Goal: Check status

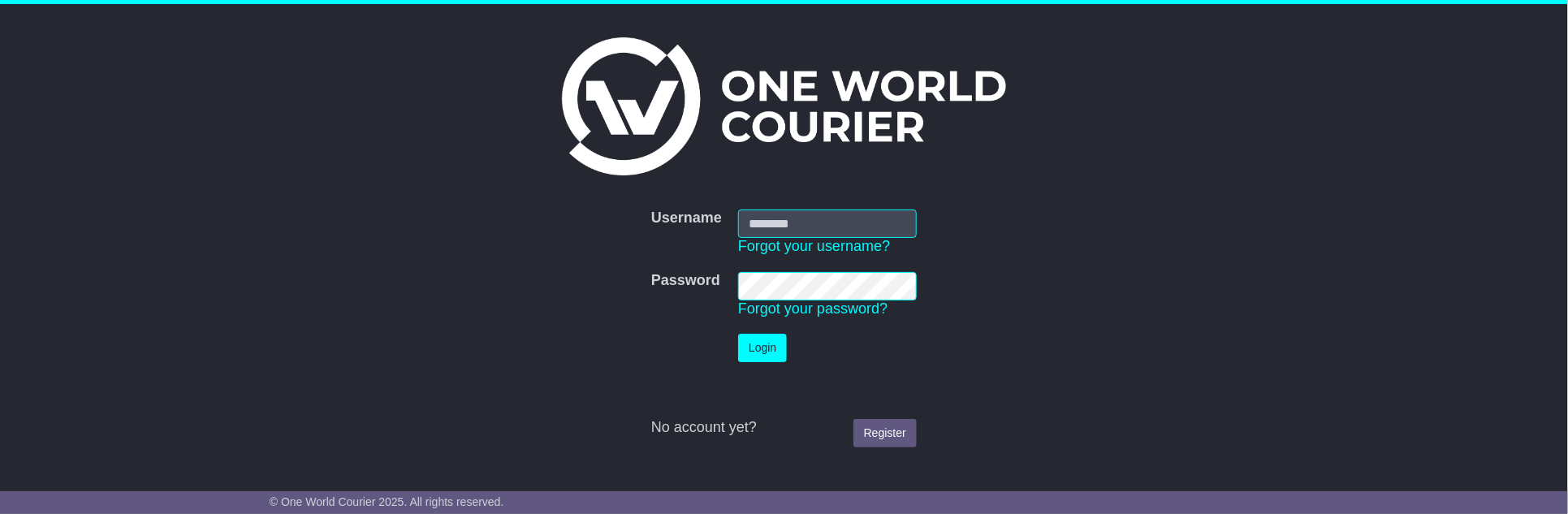
type input "**********"
click at [767, 347] on button "Login" at bounding box center [762, 347] width 48 height 28
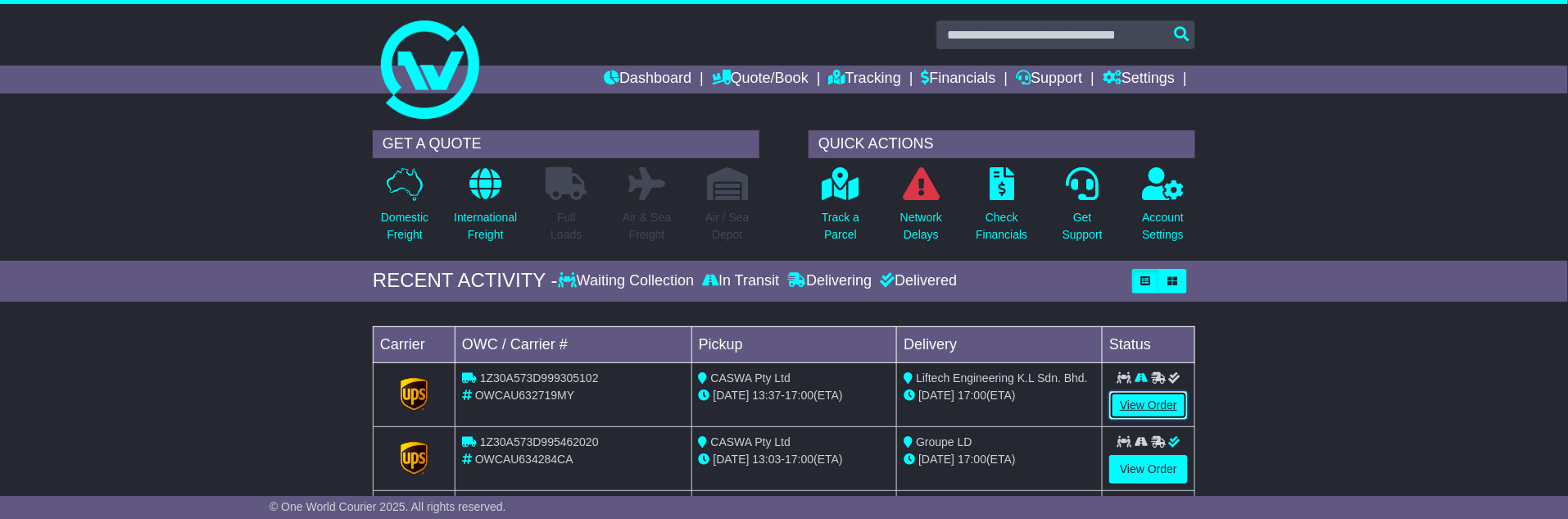
click at [1161, 396] on link "View Order" at bounding box center [1149, 405] width 79 height 28
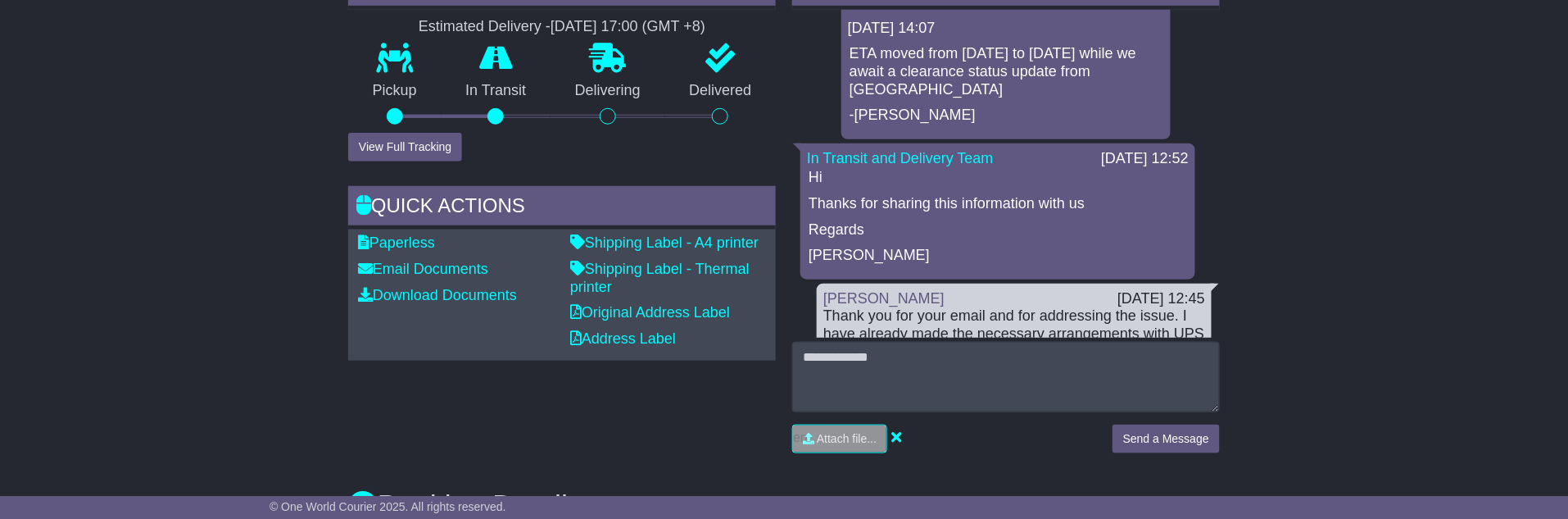
scroll to position [364, 0]
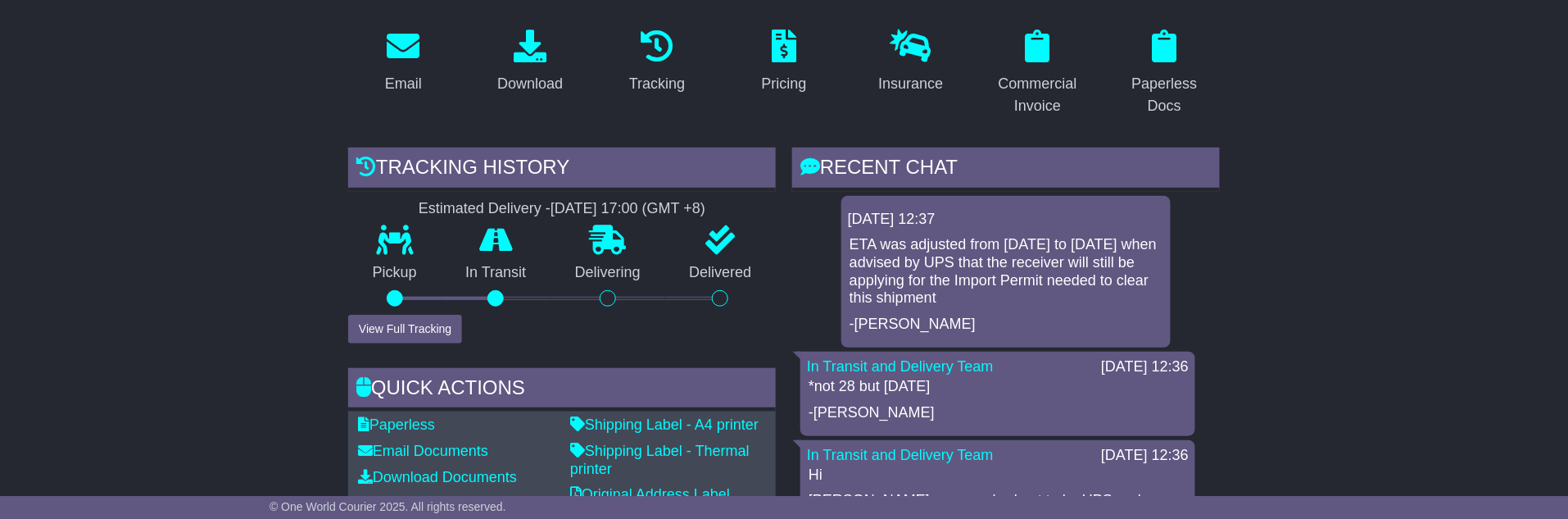
scroll to position [182, 0]
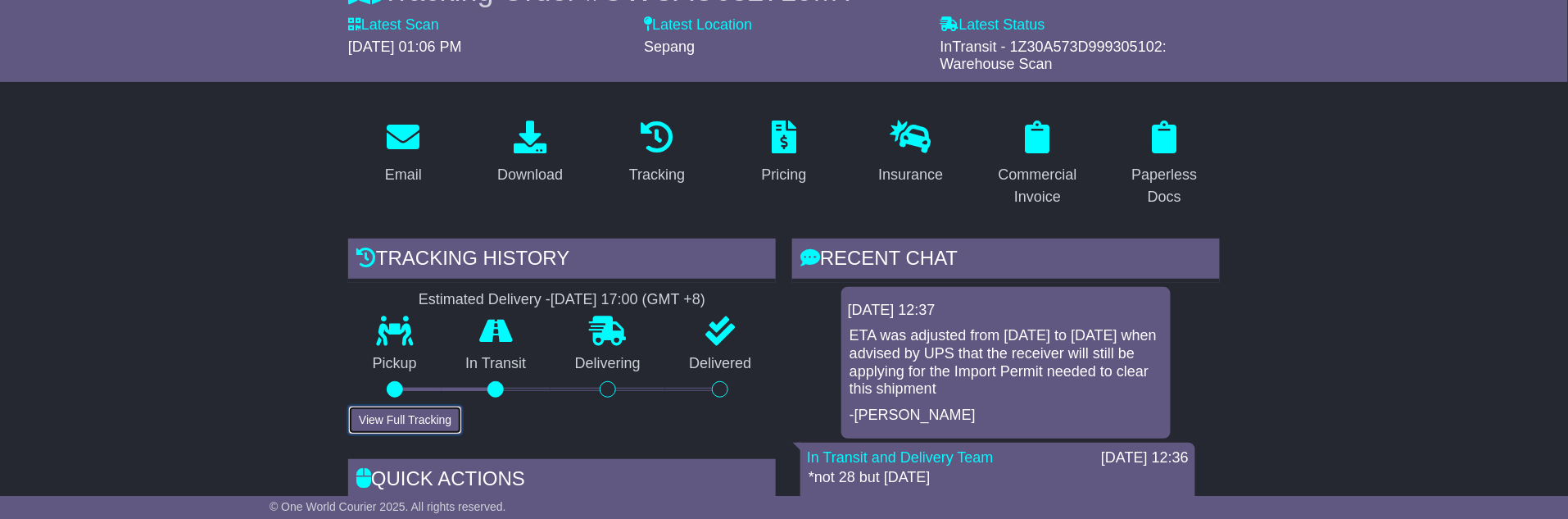
click at [383, 413] on button "View Full Tracking" at bounding box center [405, 419] width 114 height 28
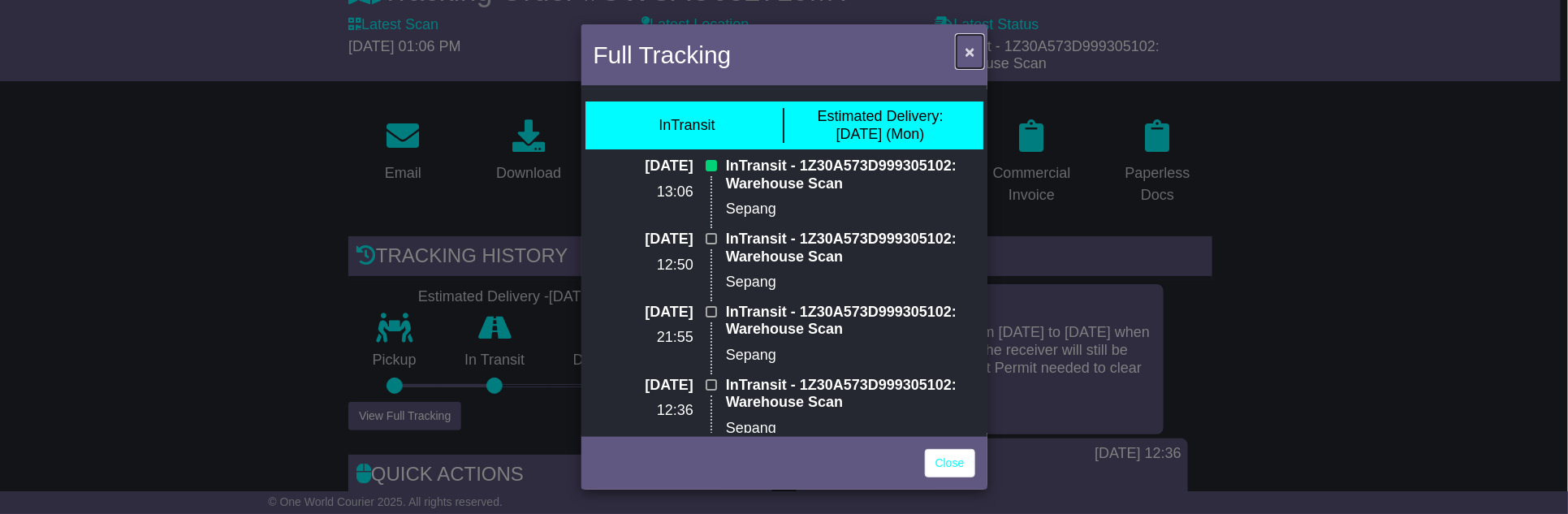
click at [969, 51] on span "×" at bounding box center [969, 51] width 10 height 18
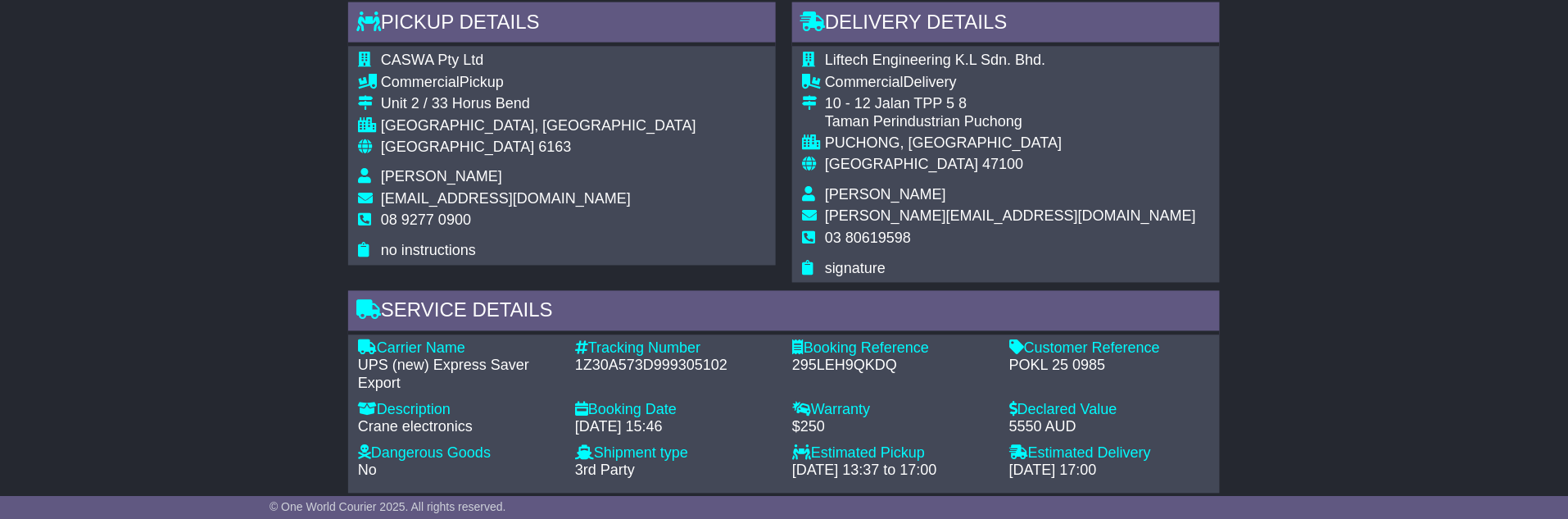
scroll to position [1002, 0]
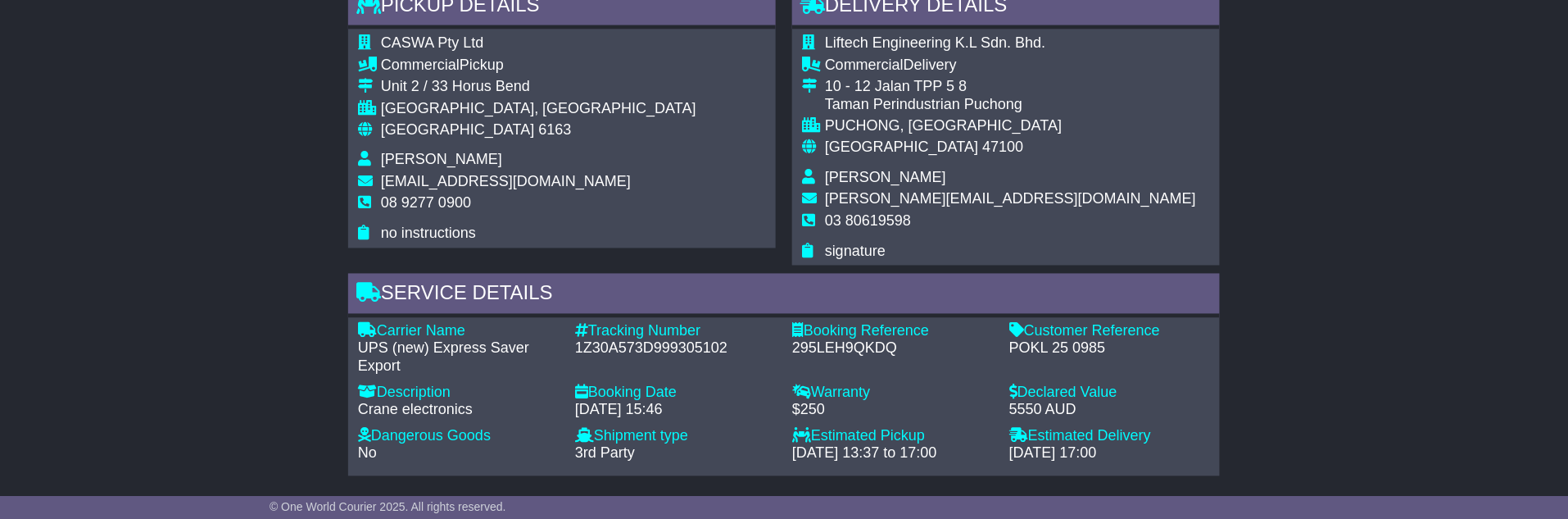
click at [1091, 350] on div "POKL 25 0985" at bounding box center [1110, 349] width 201 height 18
copy div "0985"
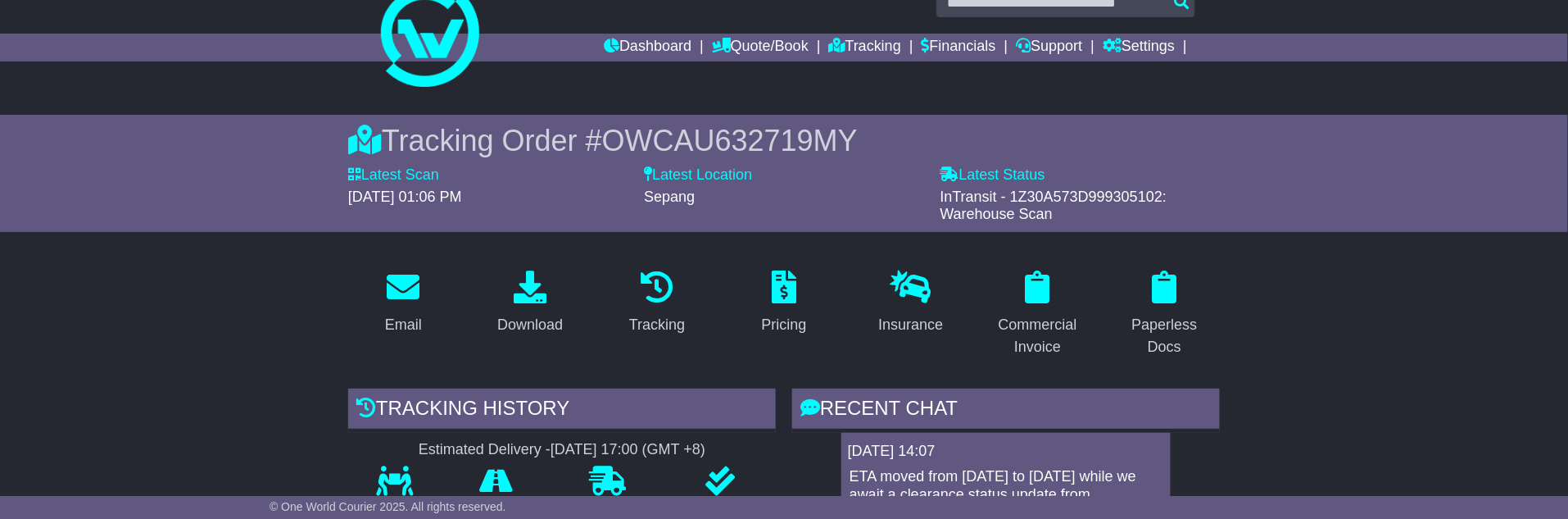
scroll to position [0, 0]
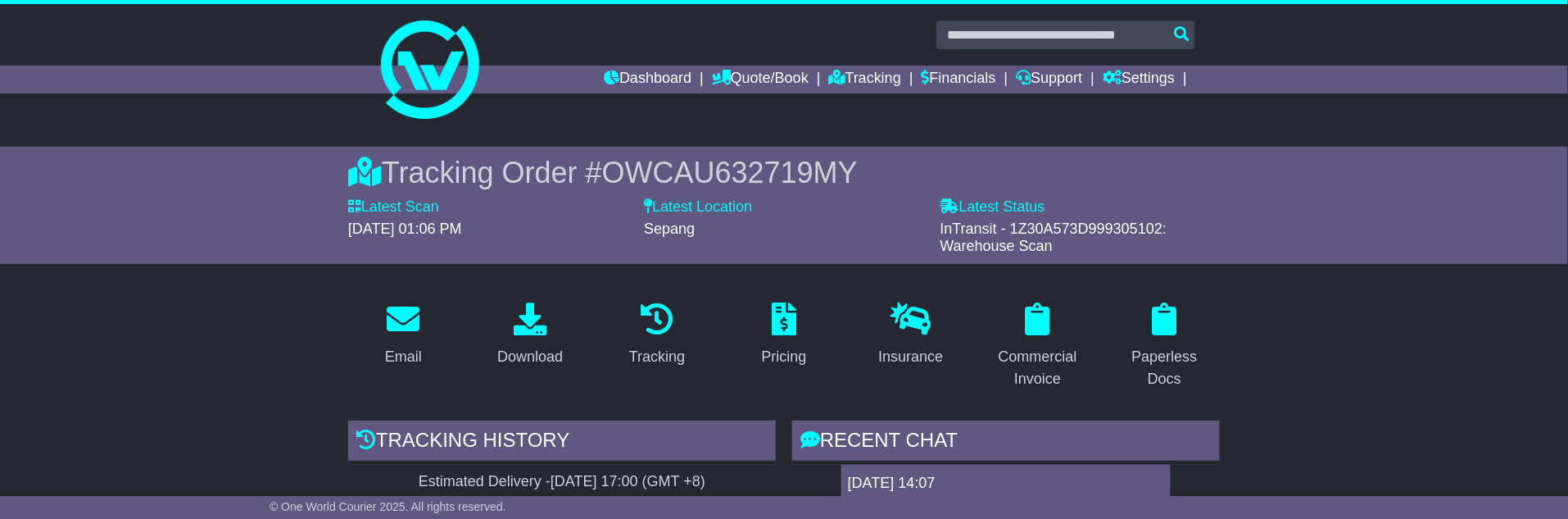
click at [655, 228] on span "Sepang" at bounding box center [669, 228] width 51 height 17
click at [1064, 226] on span "InTransit - 1Z30A573D999305102: Warehouse Scan" at bounding box center [1054, 237] width 227 height 34
copy span "1Z30A573D999305102"
